Goal: Task Accomplishment & Management: Manage account settings

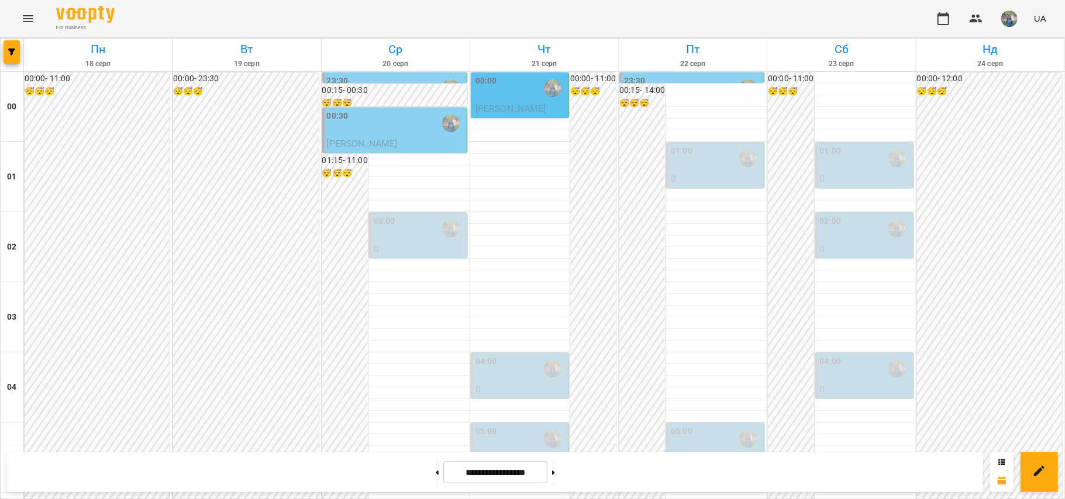
click at [674, 174] on p "0" at bounding box center [716, 179] width 91 height 14
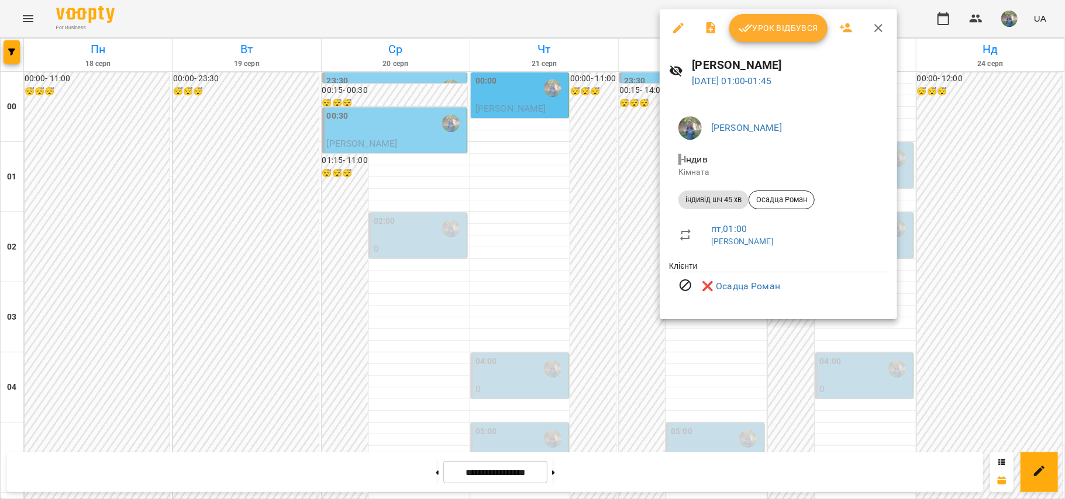
click at [518, 202] on div at bounding box center [532, 249] width 1065 height 499
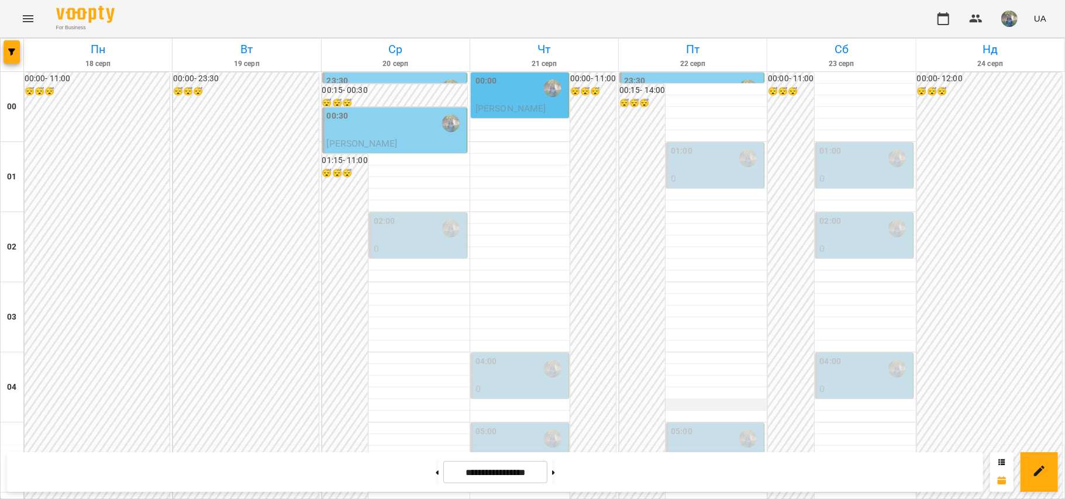
scroll to position [78, 0]
click at [690, 426] on div "05:00" at bounding box center [716, 439] width 91 height 27
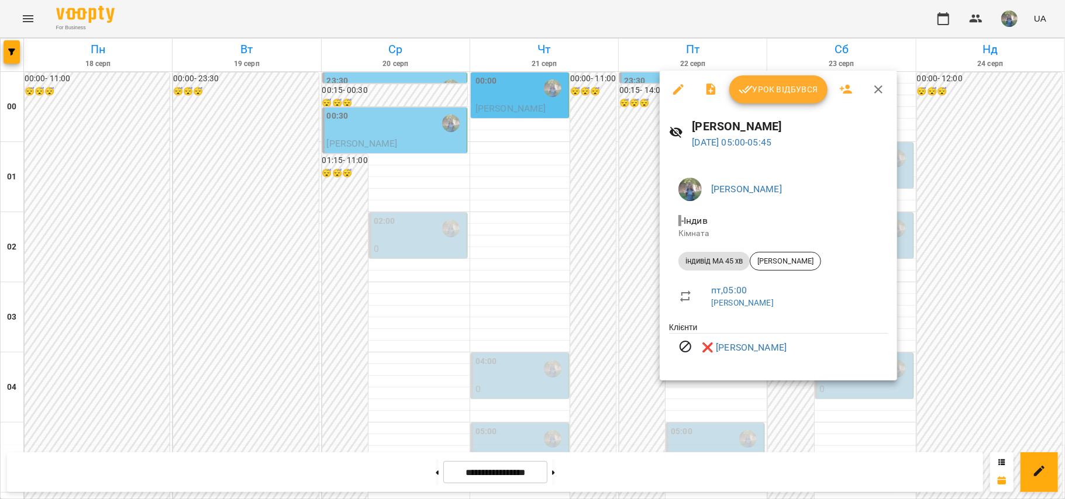
click at [529, 213] on div at bounding box center [532, 249] width 1065 height 499
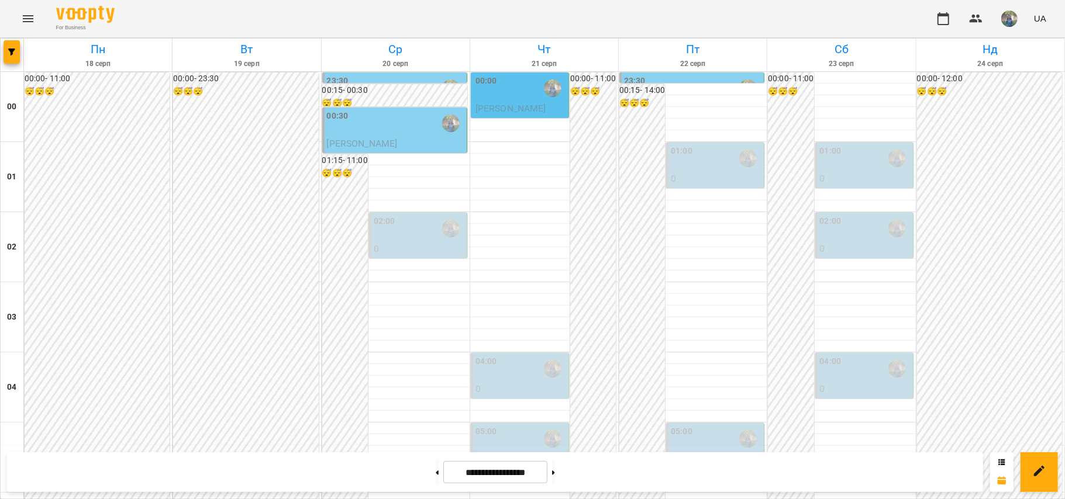
click at [483, 382] on p "0" at bounding box center [520, 389] width 91 height 14
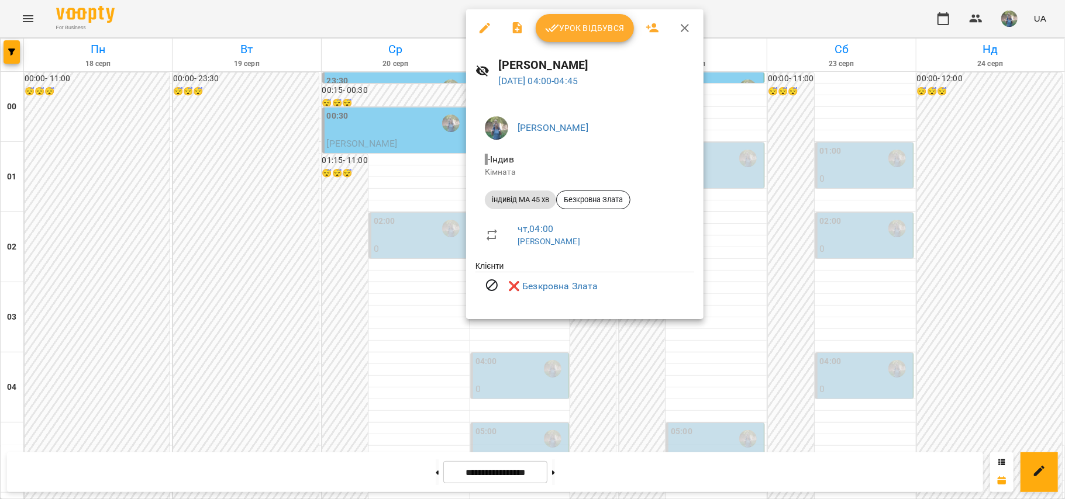
click at [423, 277] on div at bounding box center [532, 249] width 1065 height 499
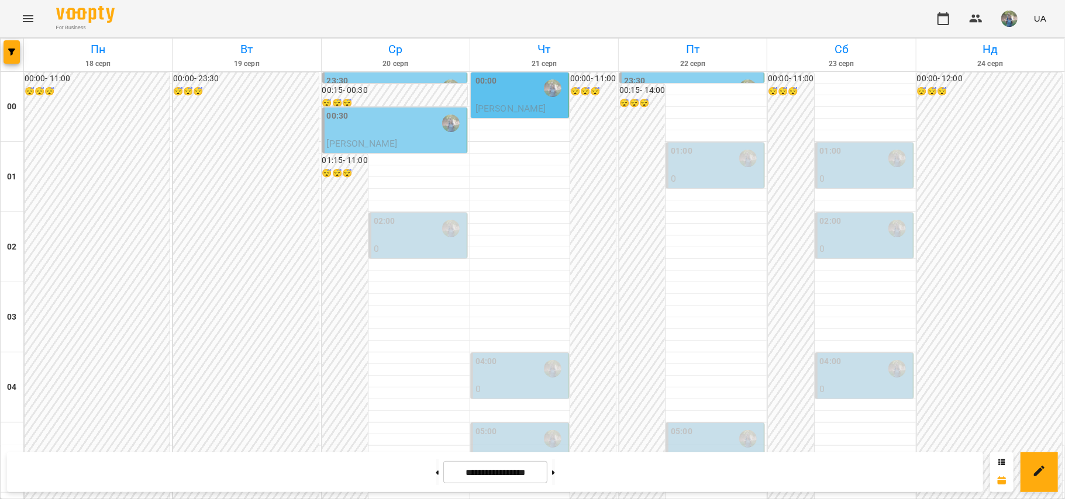
click at [506, 453] on p "0" at bounding box center [520, 460] width 91 height 14
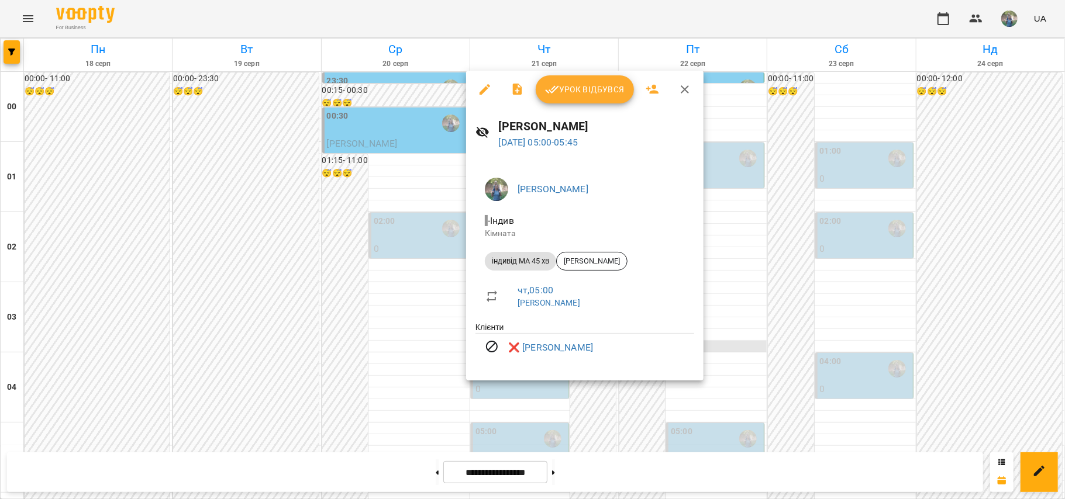
drag, startPoint x: 427, startPoint y: 322, endPoint x: 677, endPoint y: 270, distance: 255.5
click at [428, 322] on div at bounding box center [532, 249] width 1065 height 499
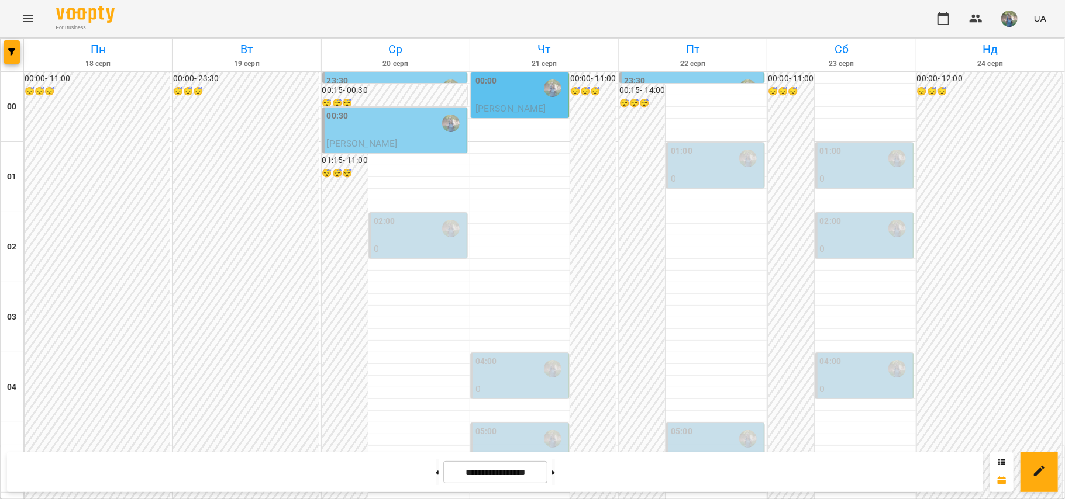
click at [843, 215] on div "02:00" at bounding box center [865, 228] width 91 height 27
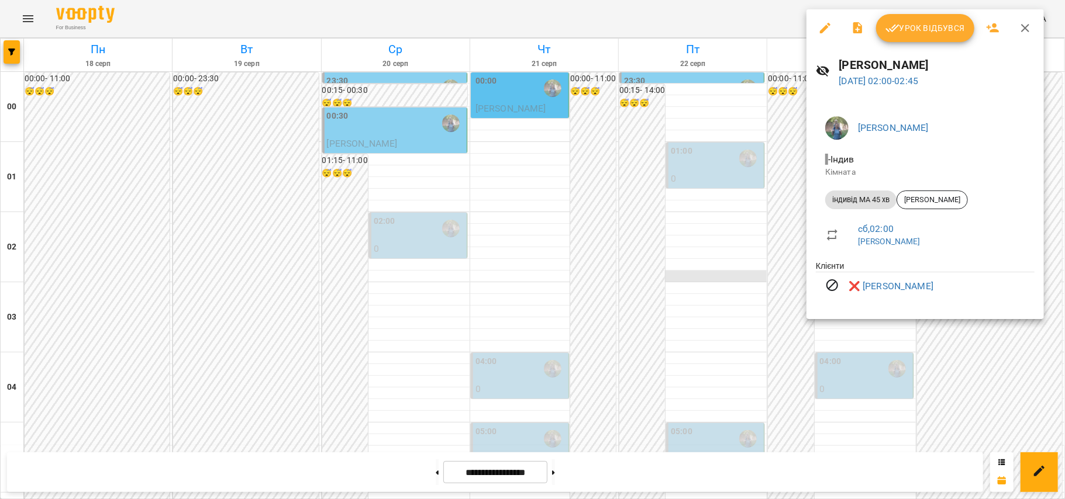
click at [689, 190] on div at bounding box center [532, 249] width 1065 height 499
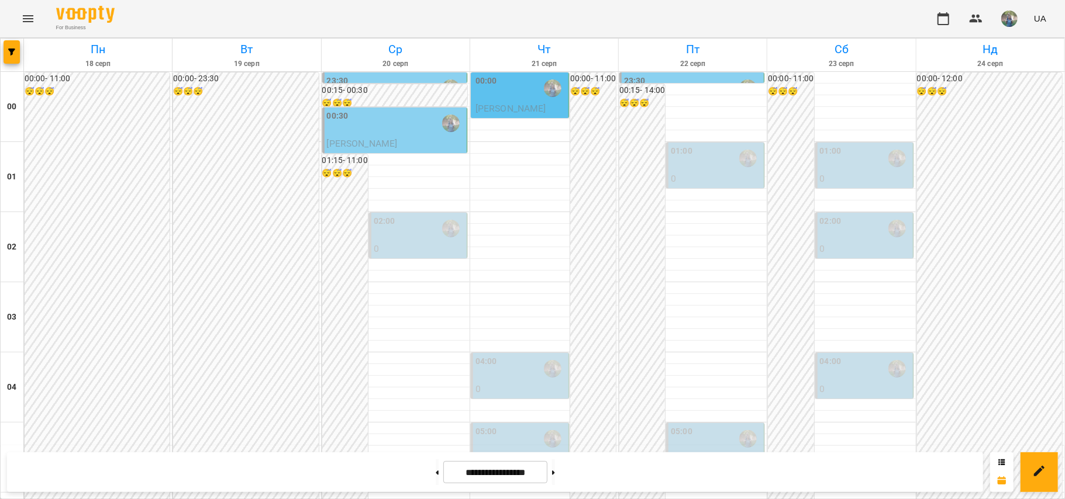
click at [826, 382] on p "0" at bounding box center [865, 389] width 91 height 14
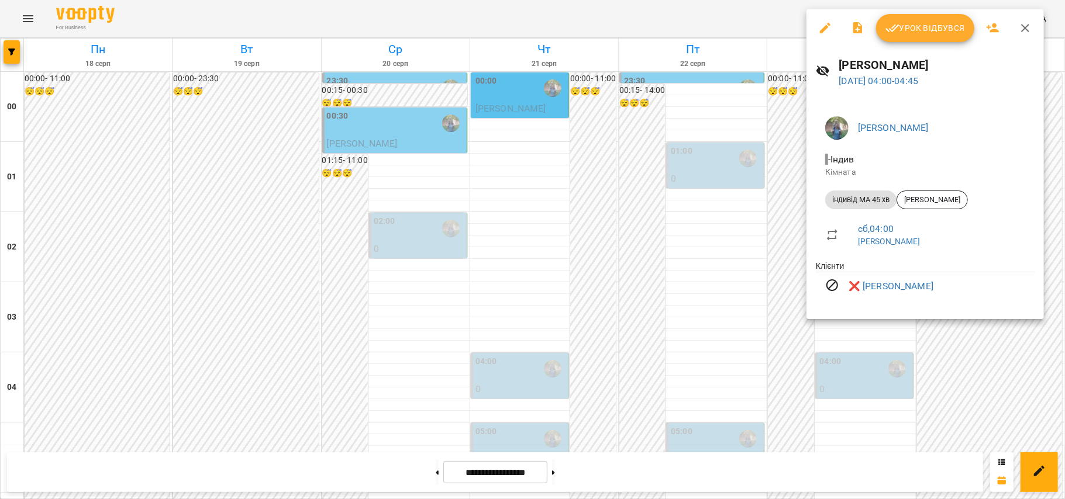
click at [696, 227] on div at bounding box center [532, 249] width 1065 height 499
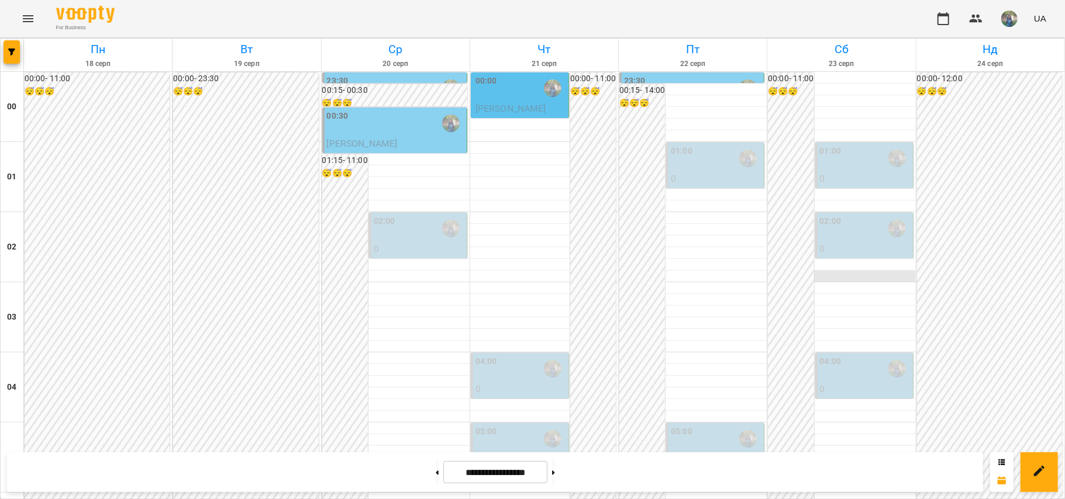
scroll to position [0, 0]
click at [845, 165] on div "01:00" at bounding box center [865, 158] width 91 height 27
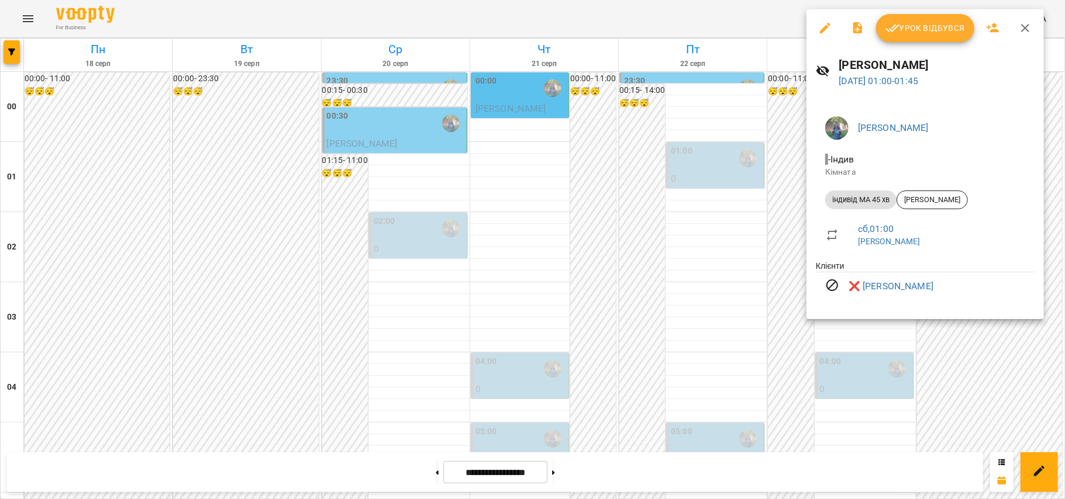
click at [736, 312] on div at bounding box center [532, 249] width 1065 height 499
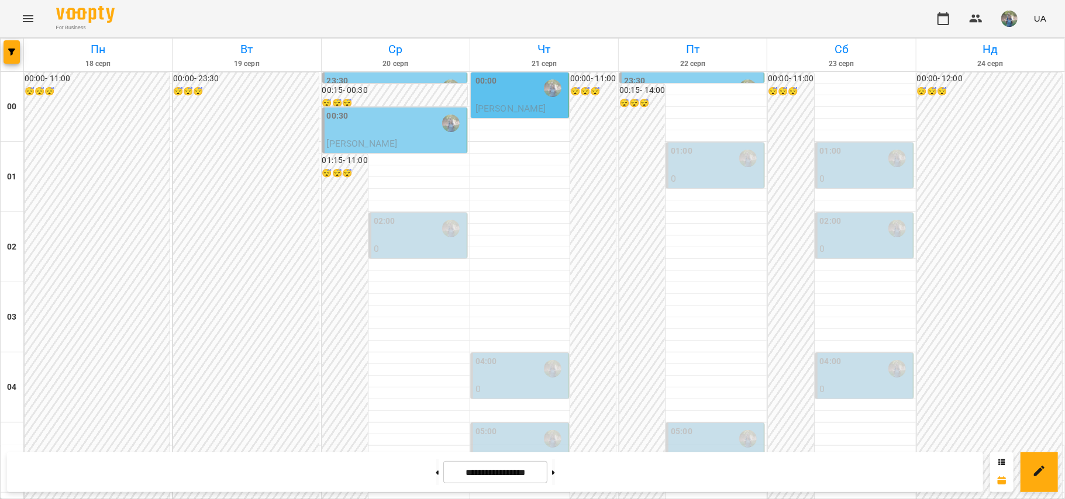
scroll to position [1309, 0]
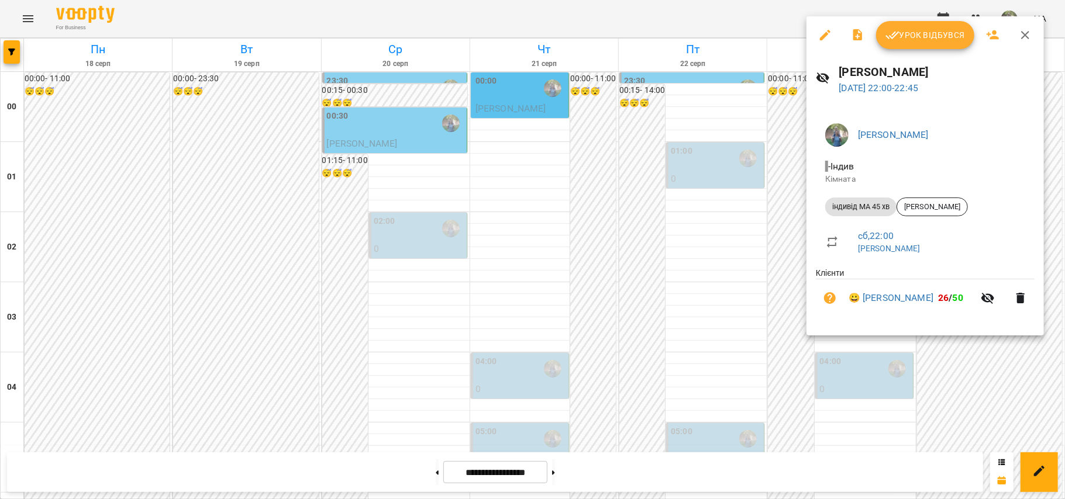
click at [548, 185] on div at bounding box center [532, 249] width 1065 height 499
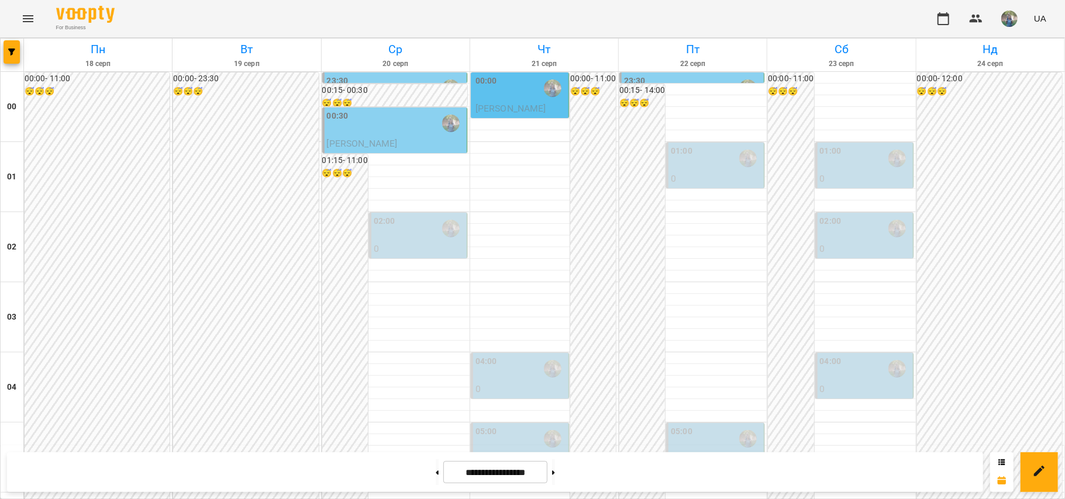
scroll to position [1231, 0]
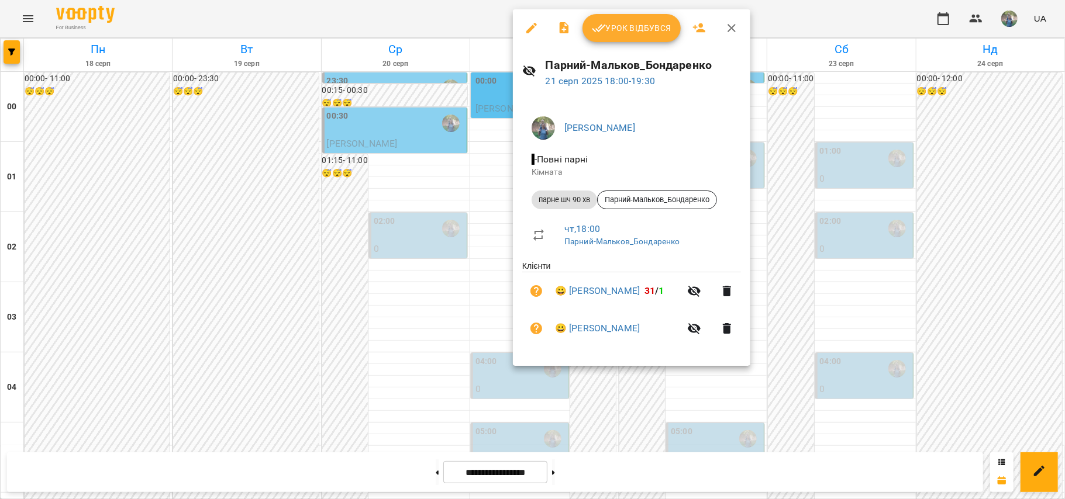
click at [429, 181] on div at bounding box center [532, 249] width 1065 height 499
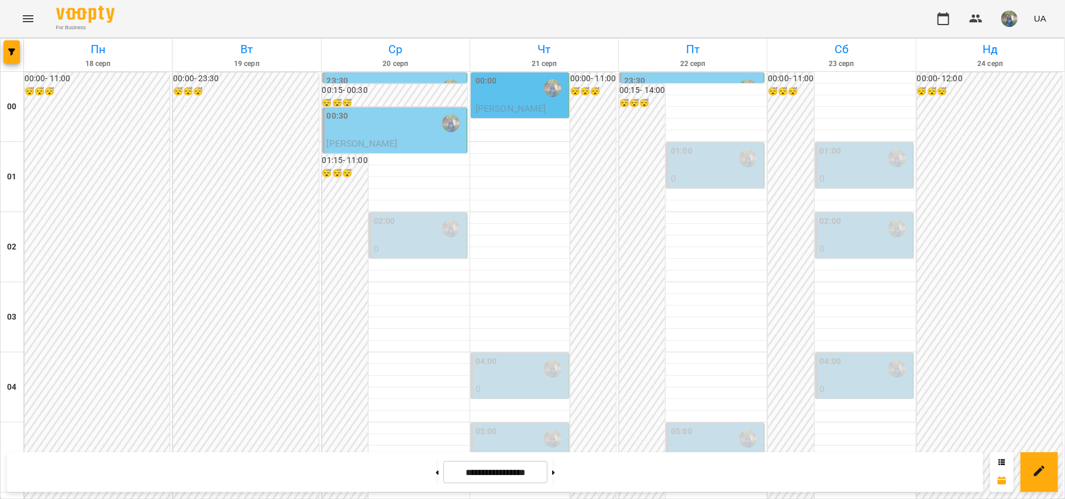
scroll to position [1075, 0]
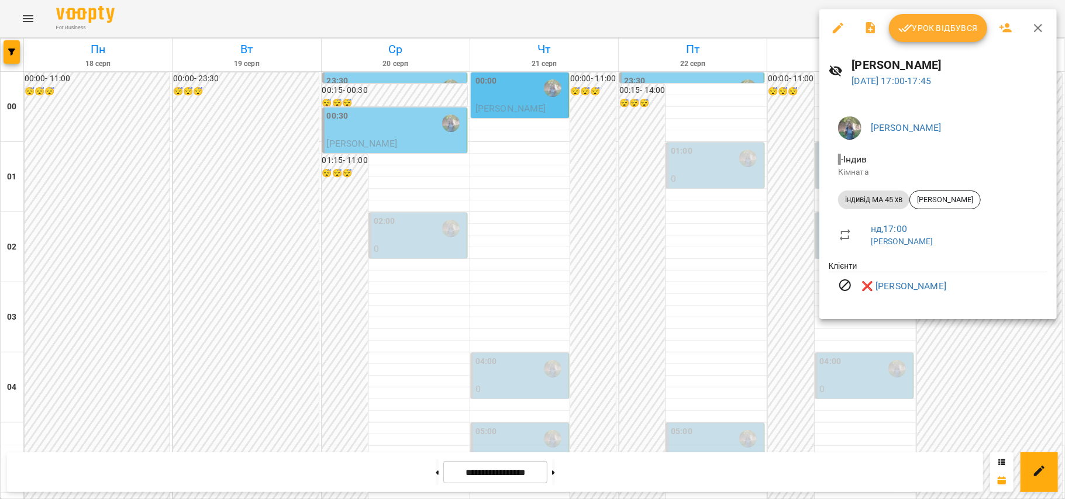
click at [985, 375] on div at bounding box center [532, 249] width 1065 height 499
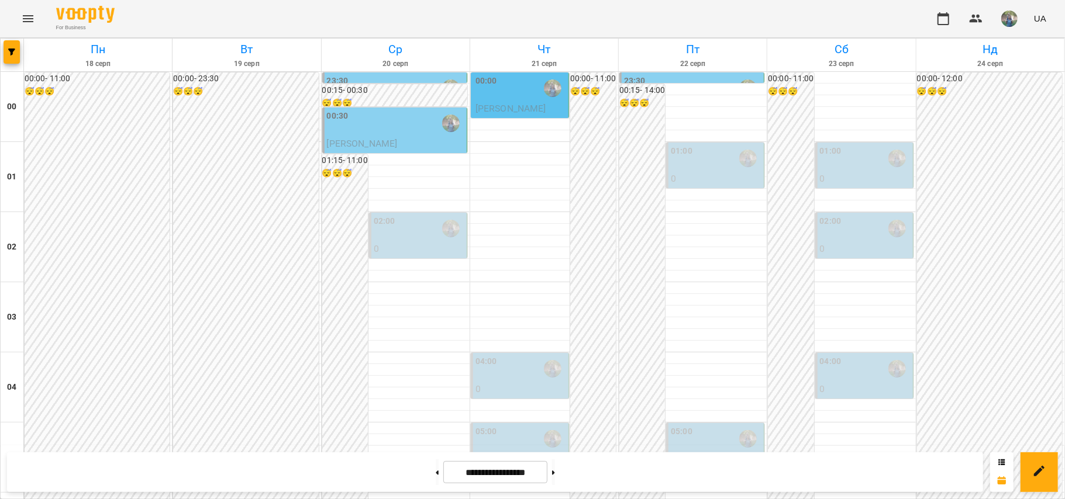
scroll to position [1247, 0]
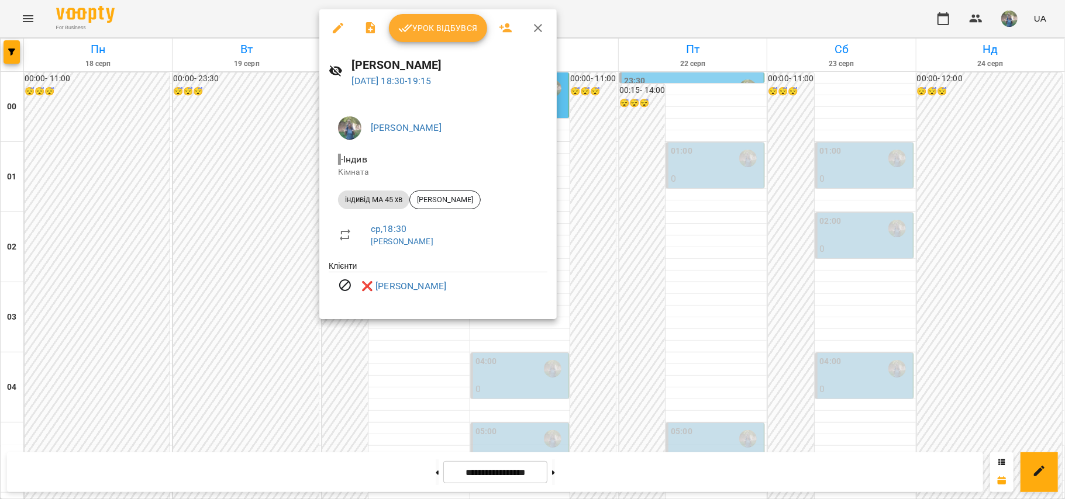
click at [578, 239] on div at bounding box center [532, 249] width 1065 height 499
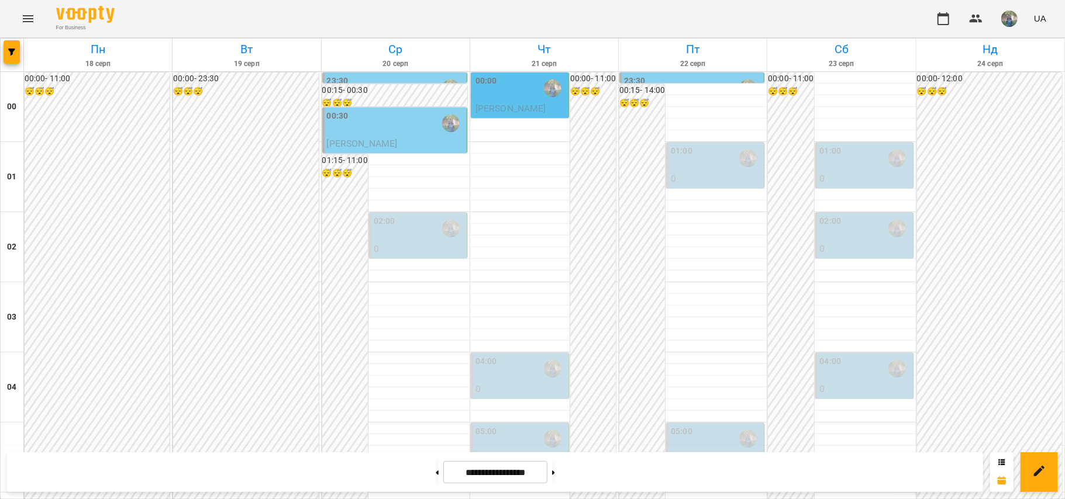
scroll to position [1231, 0]
